Goal: Task Accomplishment & Management: Manage account settings

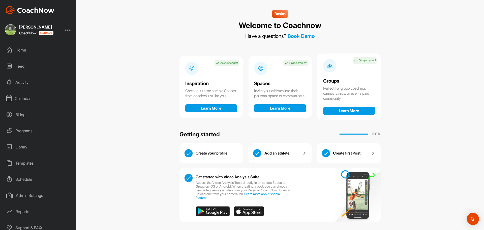
click at [25, 129] on div "Programs" at bounding box center [38, 130] width 71 height 13
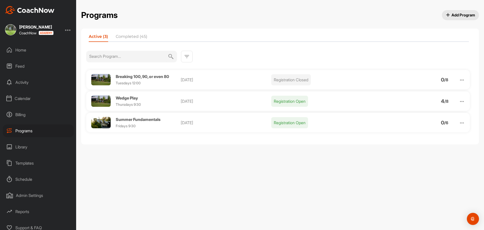
click at [127, 97] on span "Wedge Play" at bounding box center [127, 97] width 22 height 5
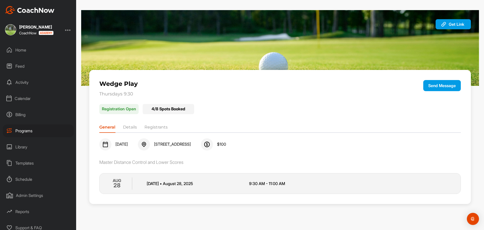
click at [158, 127] on li "Registrants" at bounding box center [155, 128] width 23 height 8
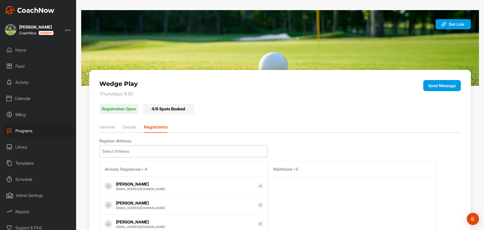
click at [152, 152] on div "Select Athletes" at bounding box center [184, 151] width 168 height 12
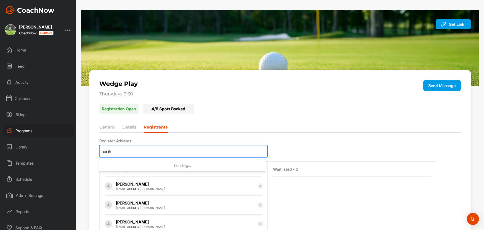
type input "herlihy"
click at [142, 168] on div "Lynn Herlihy lherlihy@aol.com" at bounding box center [189, 168] width 148 height 11
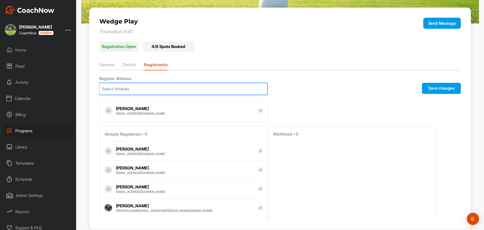
scroll to position [73, 0]
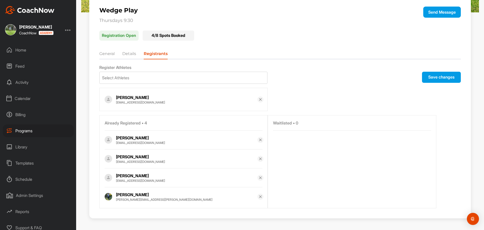
click at [440, 77] on button "Save changes" at bounding box center [441, 77] width 39 height 11
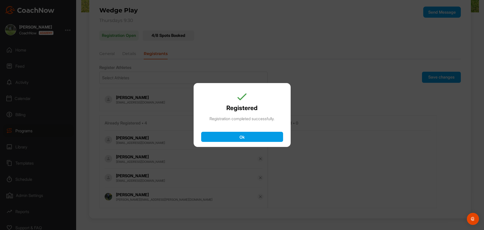
click at [244, 137] on button "Ok" at bounding box center [242, 137] width 82 height 10
